Goal: Information Seeking & Learning: Learn about a topic

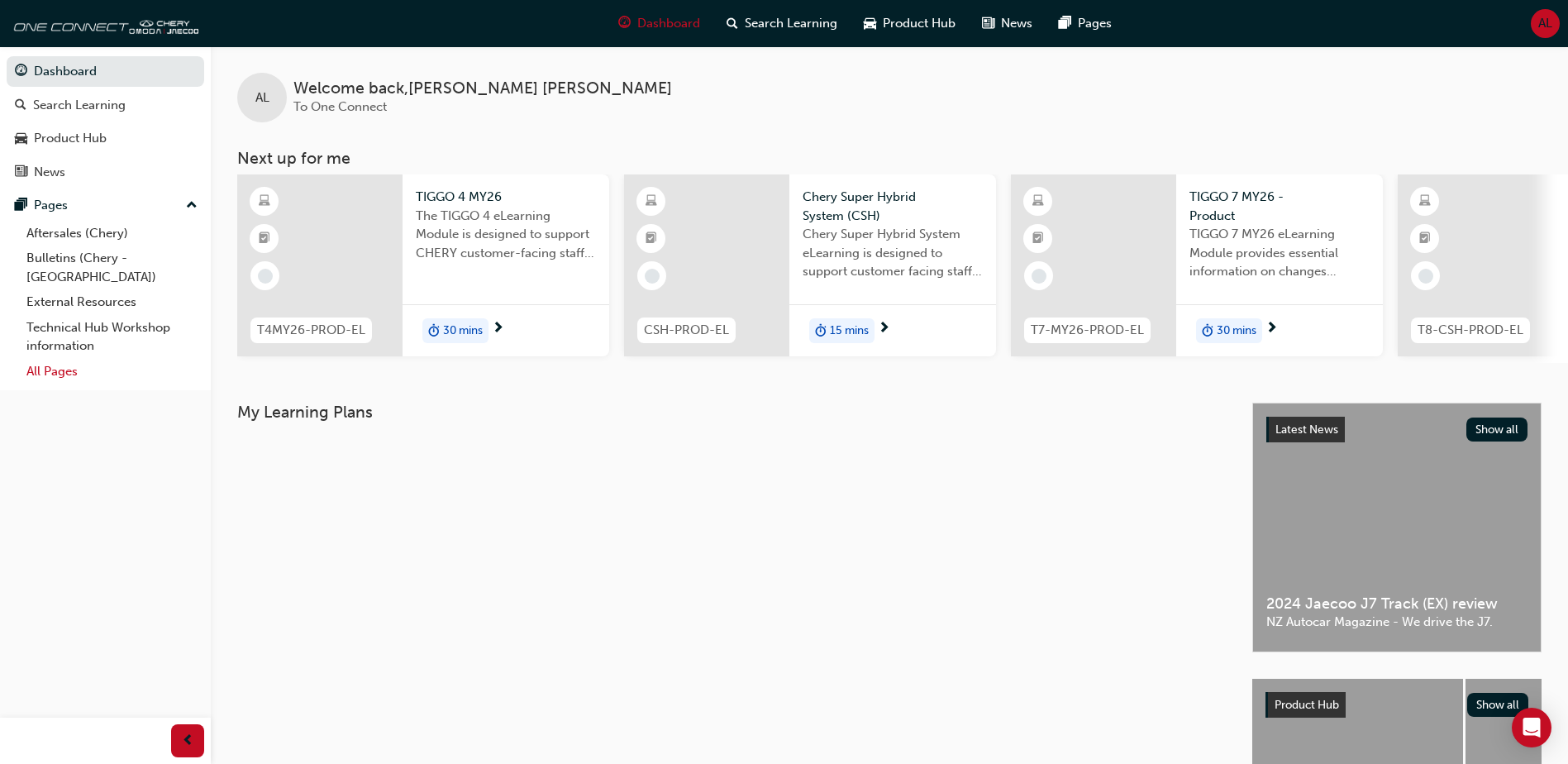
click at [65, 359] on link "All Pages" at bounding box center [112, 372] width 184 height 26
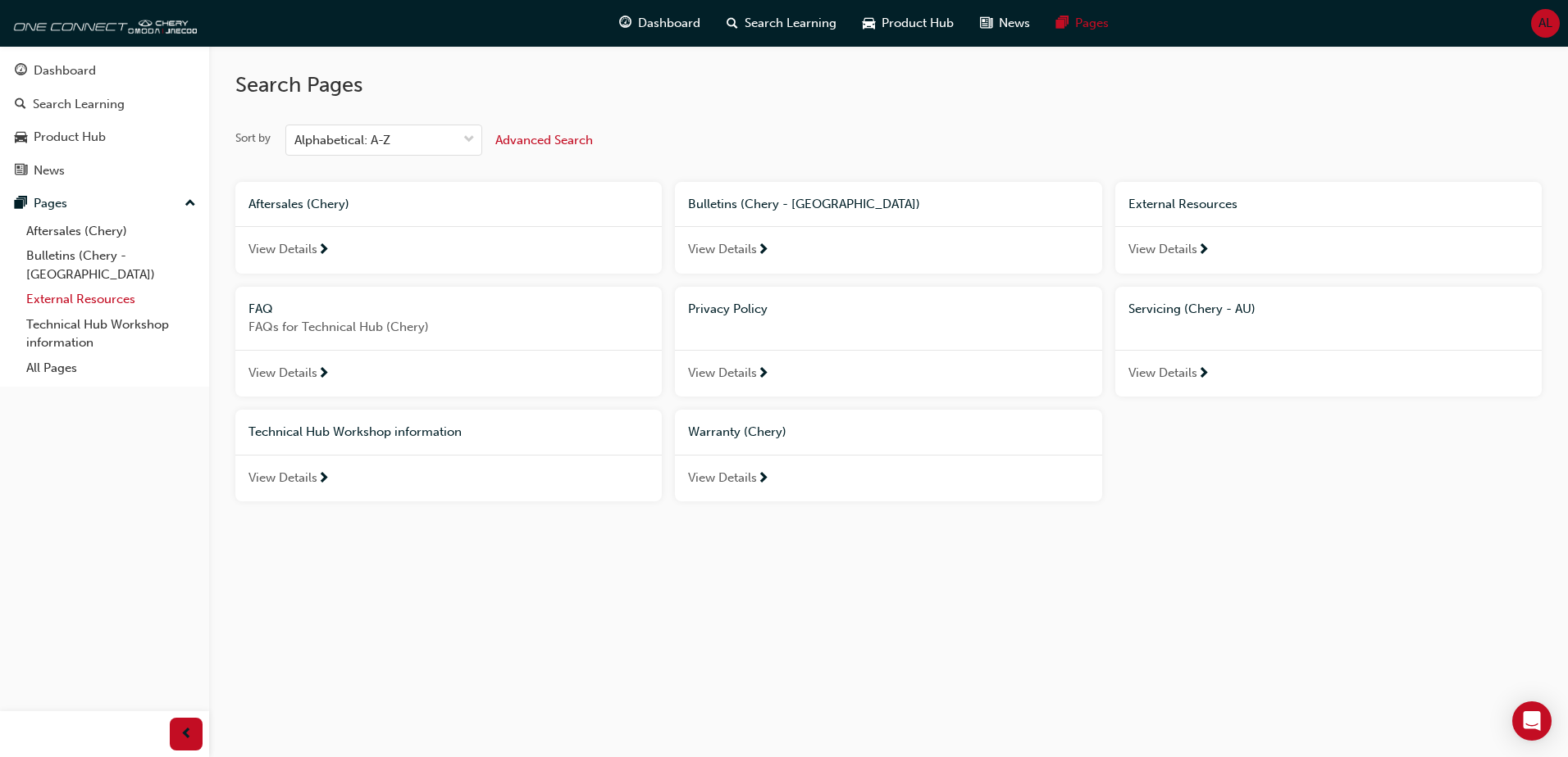
click at [96, 287] on link "External Resources" at bounding box center [111, 300] width 183 height 26
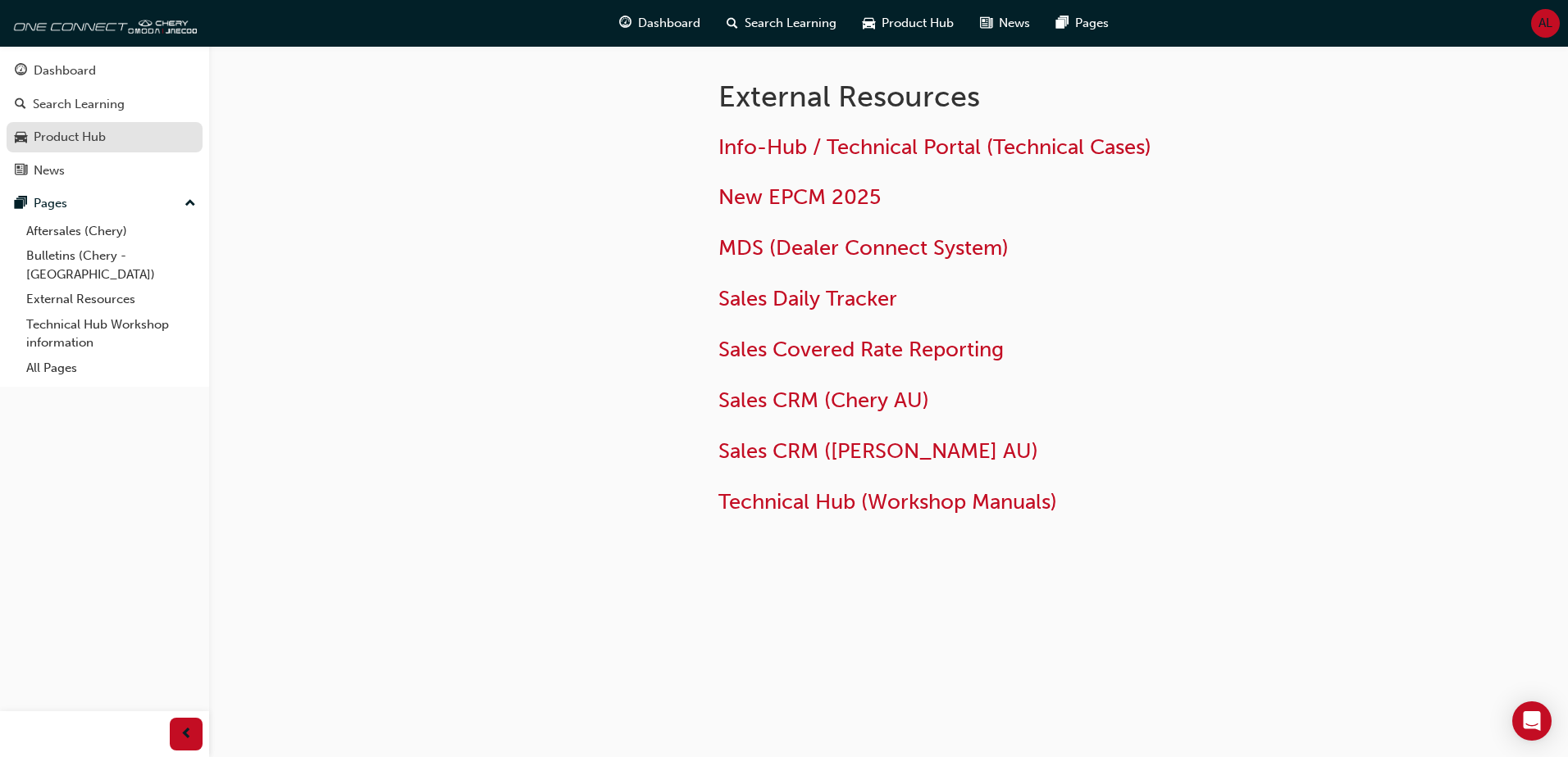
click at [89, 135] on div "Product Hub" at bounding box center [69, 137] width 72 height 18
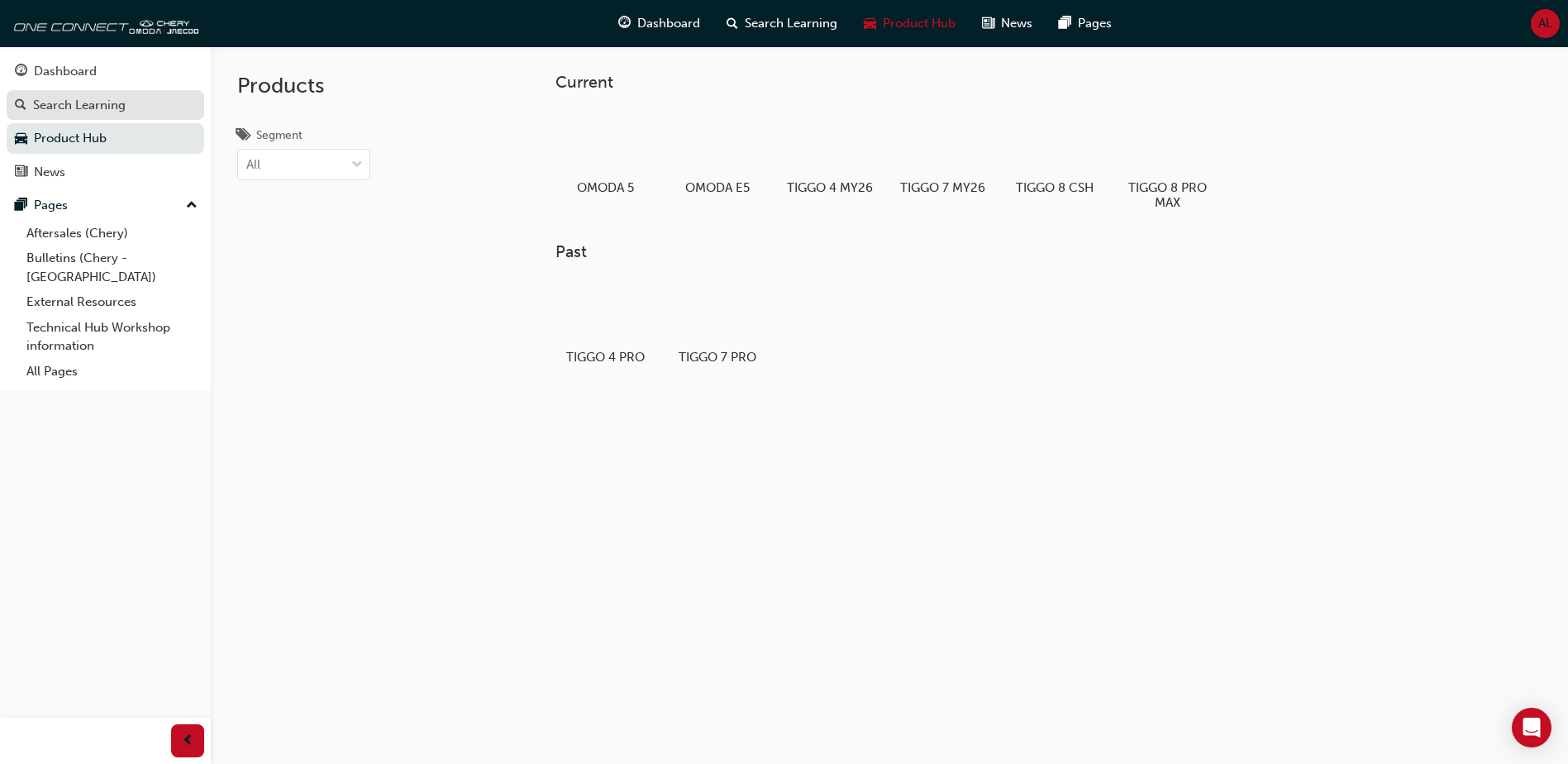
click at [91, 109] on div "Search Learning" at bounding box center [80, 105] width 93 height 19
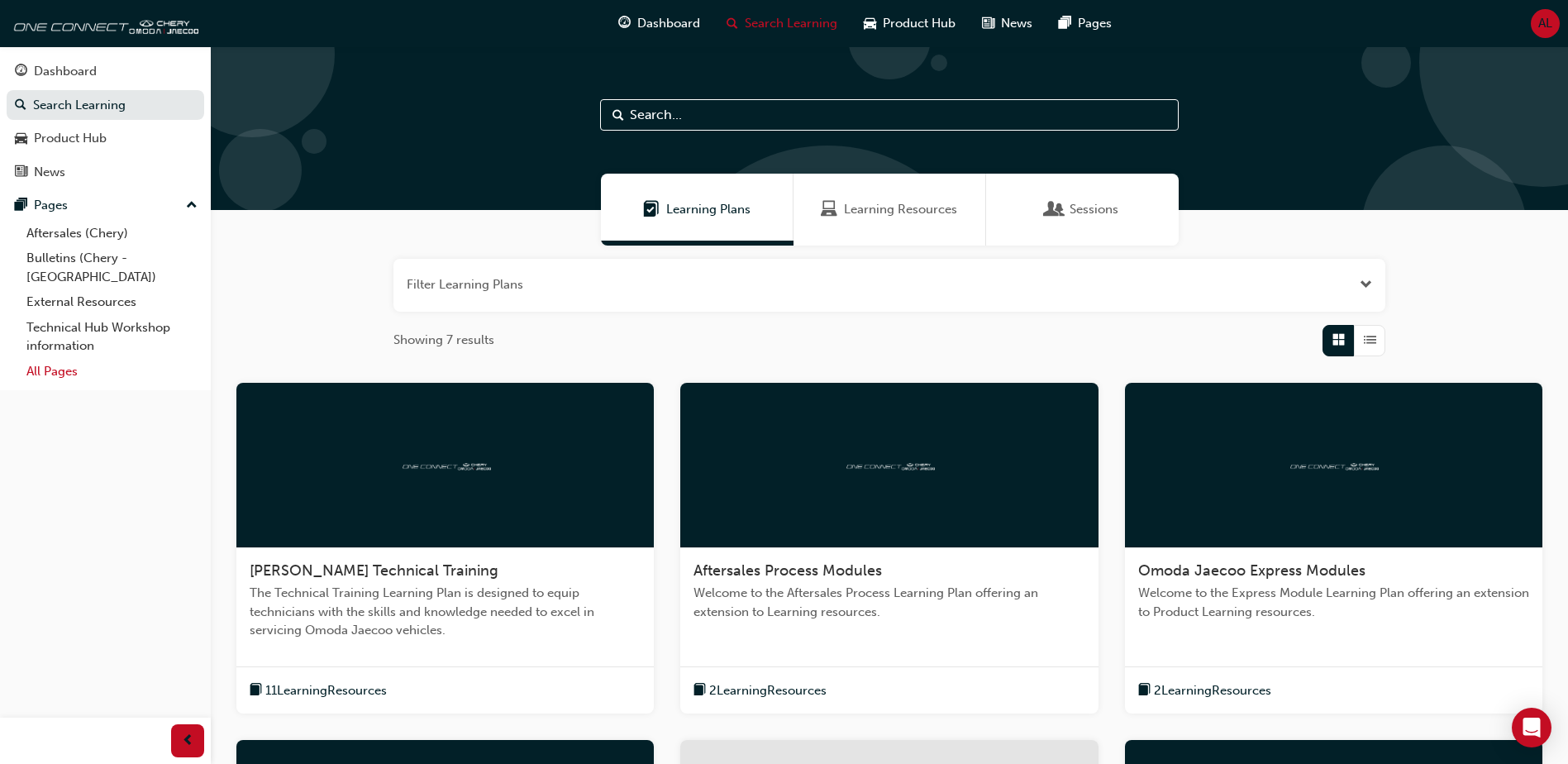
click at [70, 359] on link "All Pages" at bounding box center [112, 372] width 184 height 26
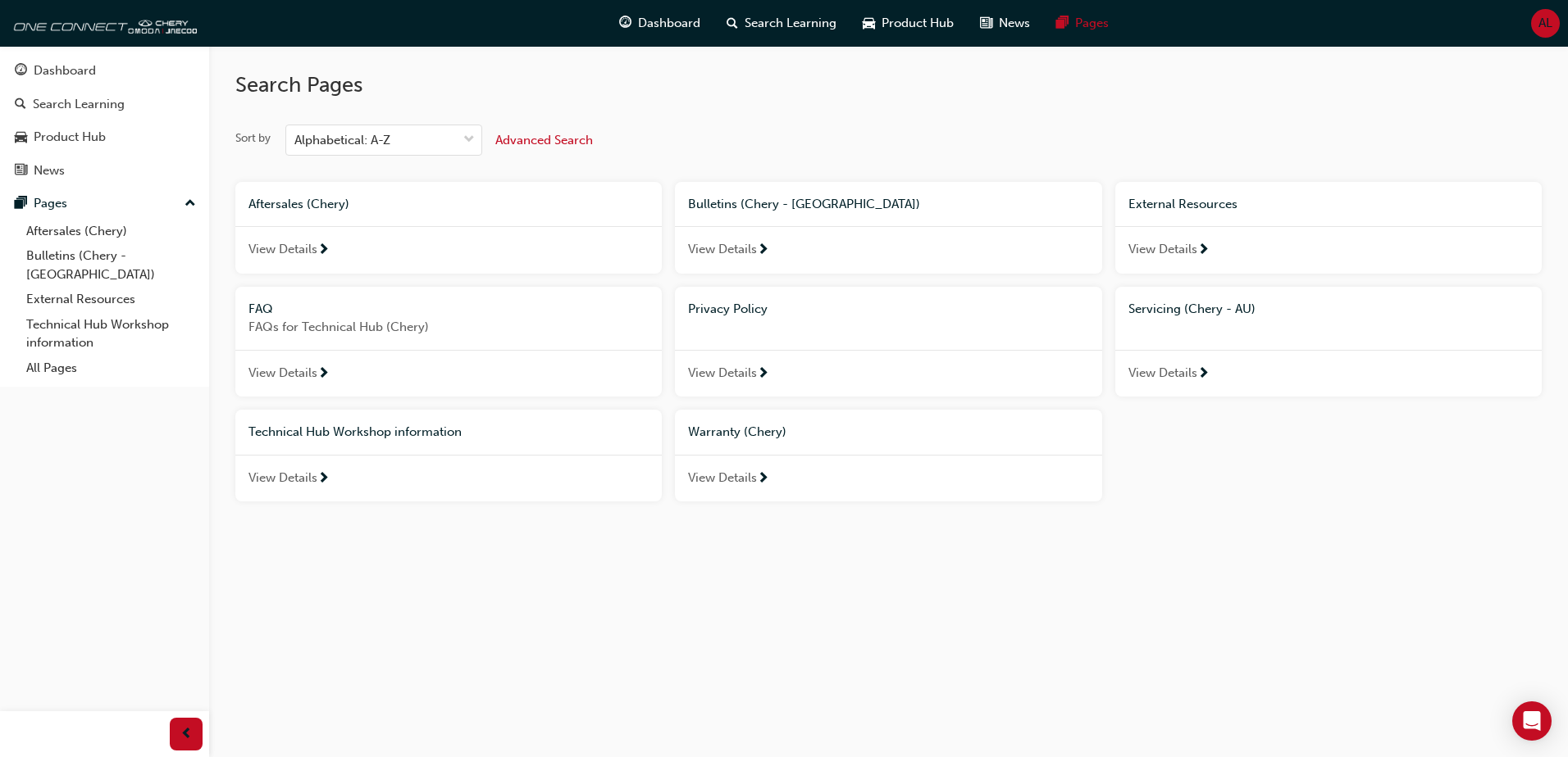
click at [1274, 108] on div "Search Pages Sort by Alphabetical: A-Z Advanced Search Aftersales (Chery) View …" at bounding box center [888, 280] width 1306 height 468
